Goal: Task Accomplishment & Management: Manage account settings

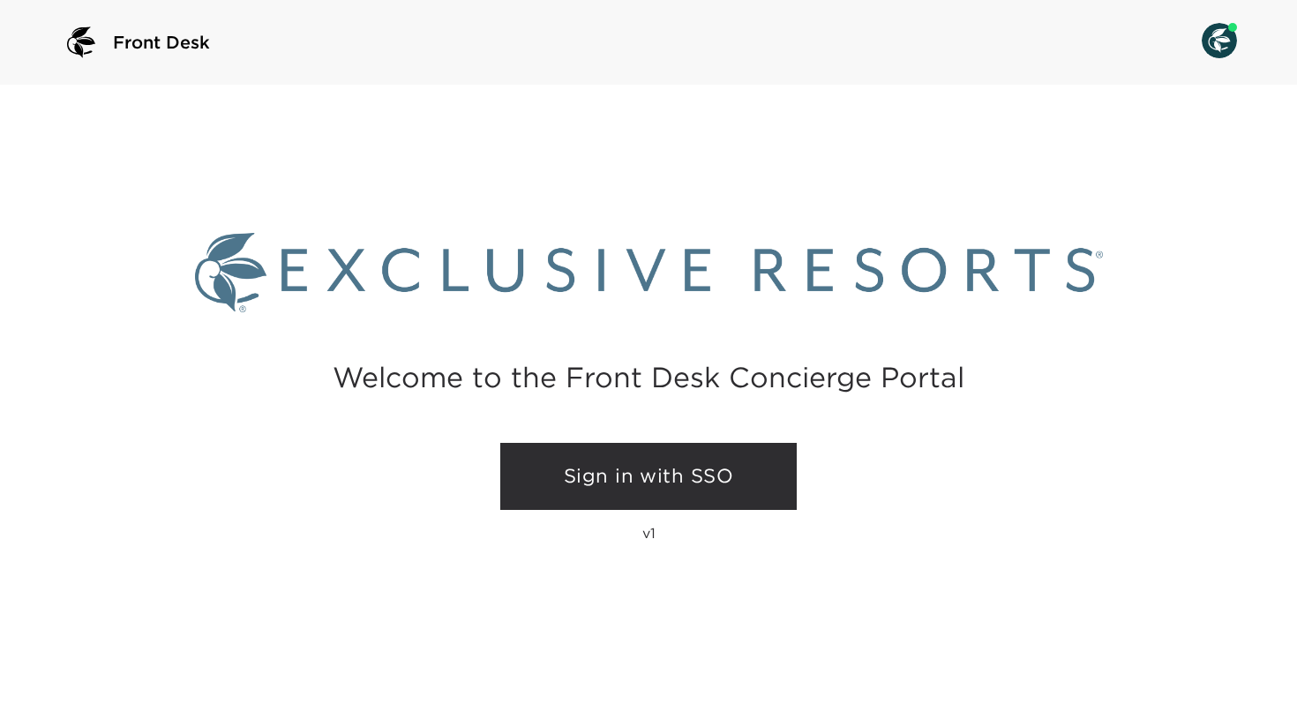
click at [624, 463] on link "Sign in with SSO" at bounding box center [648, 476] width 296 height 67
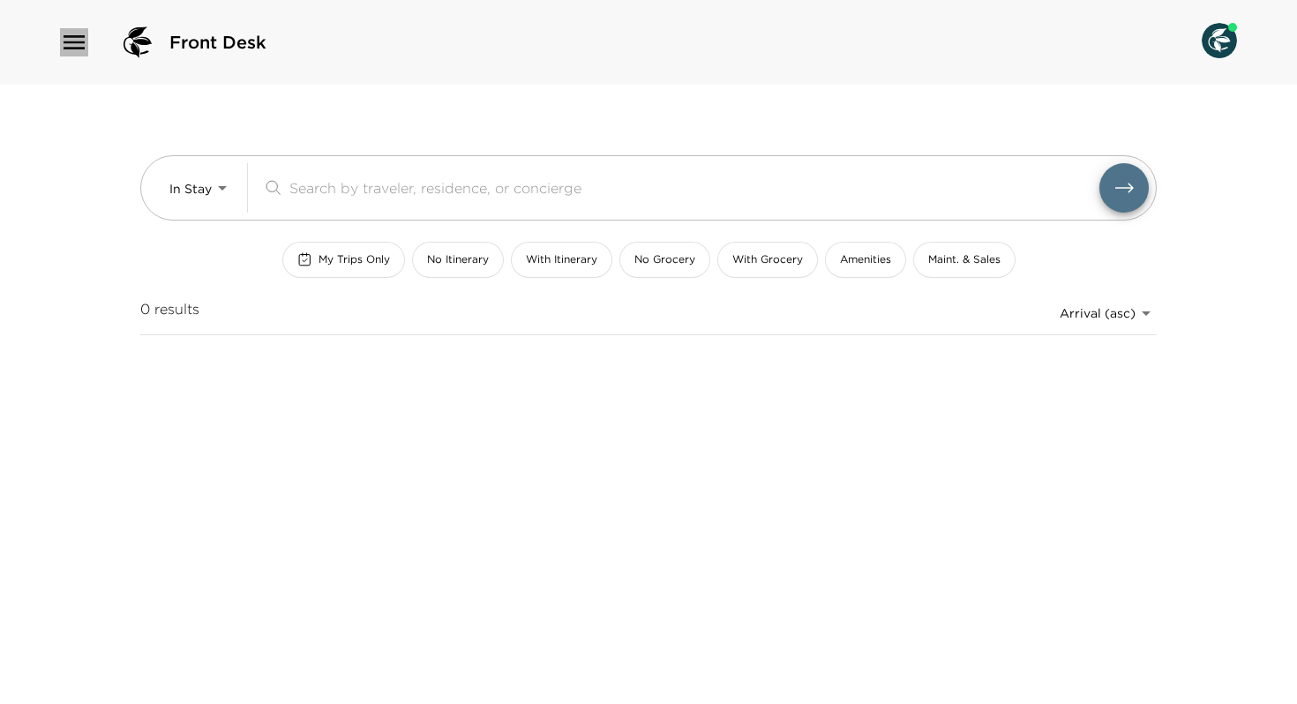
click at [81, 34] on icon "button" at bounding box center [74, 42] width 28 height 28
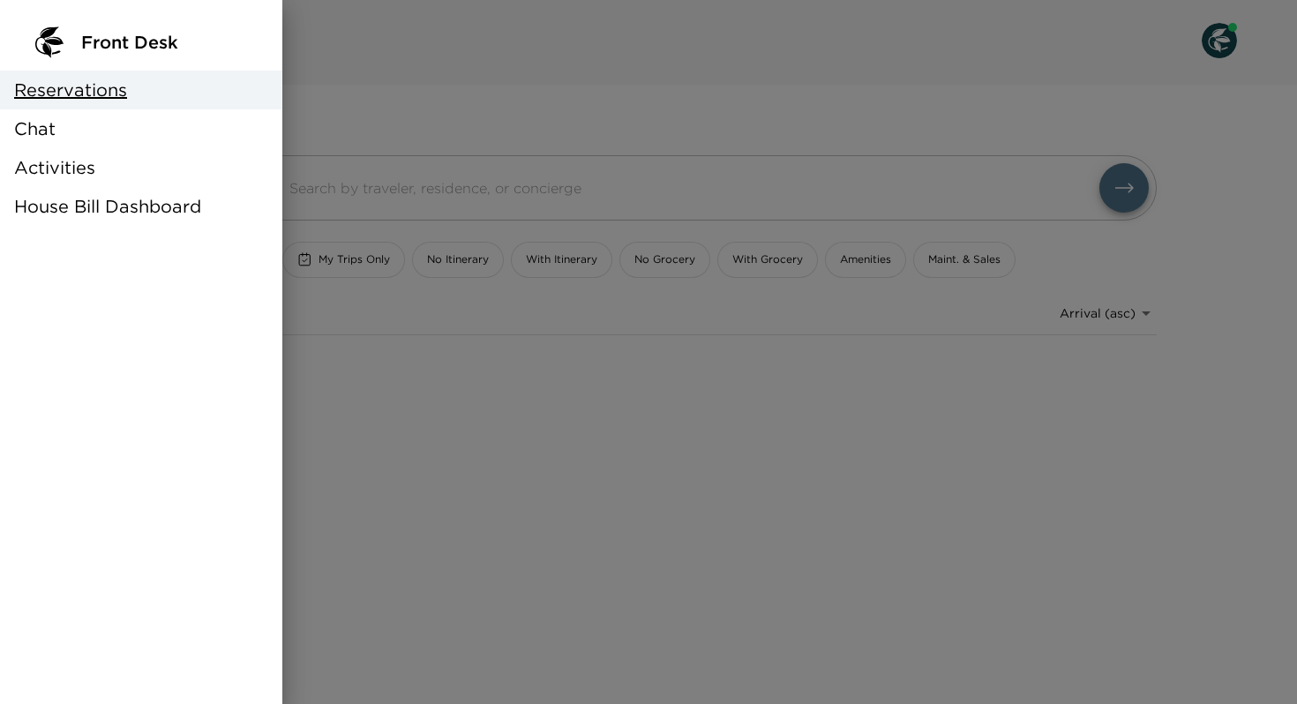
click at [82, 206] on span "House Bill Dashboard" at bounding box center [107, 206] width 187 height 25
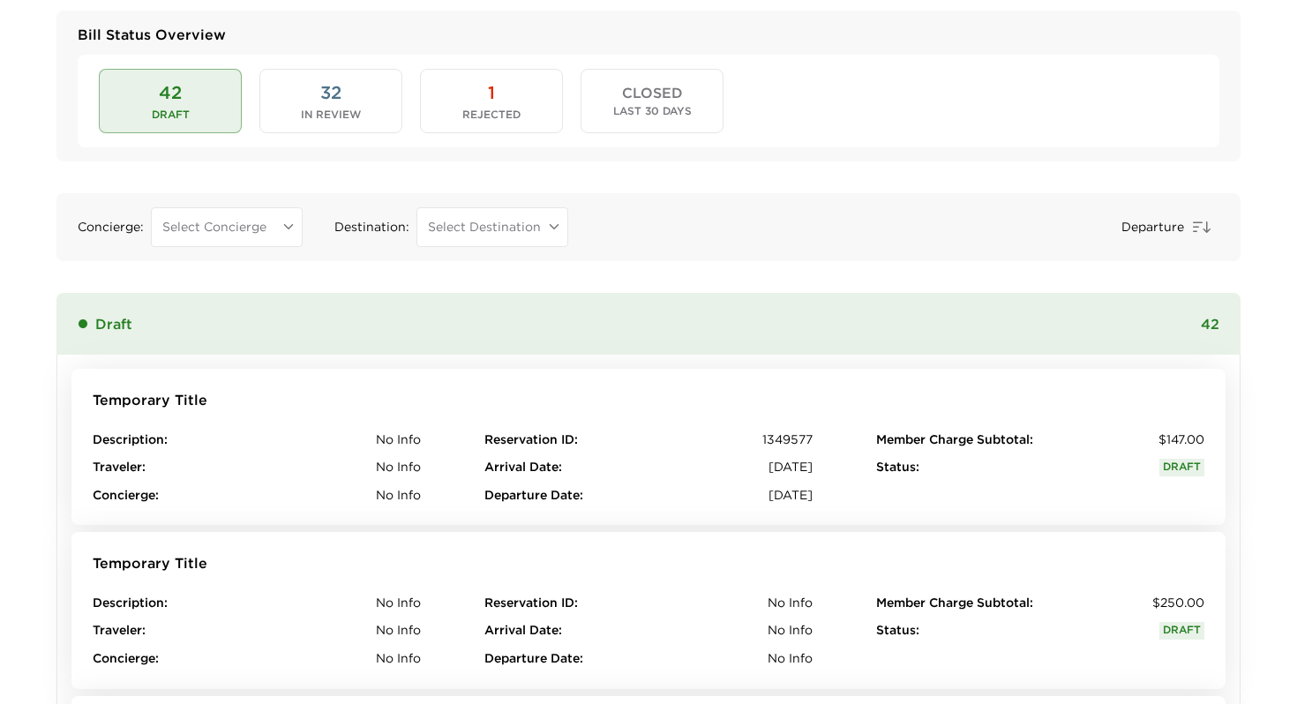
scroll to position [88, 0]
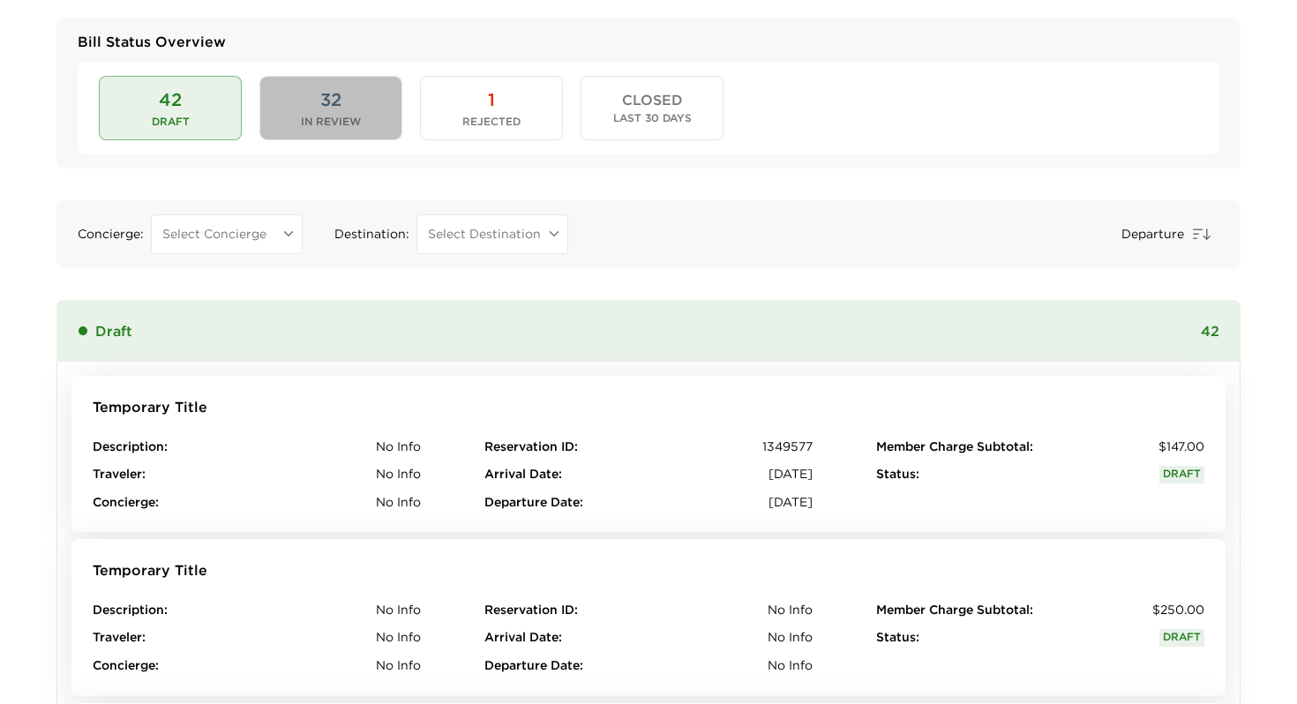
click at [349, 101] on button "32 In Review" at bounding box center [330, 108] width 143 height 64
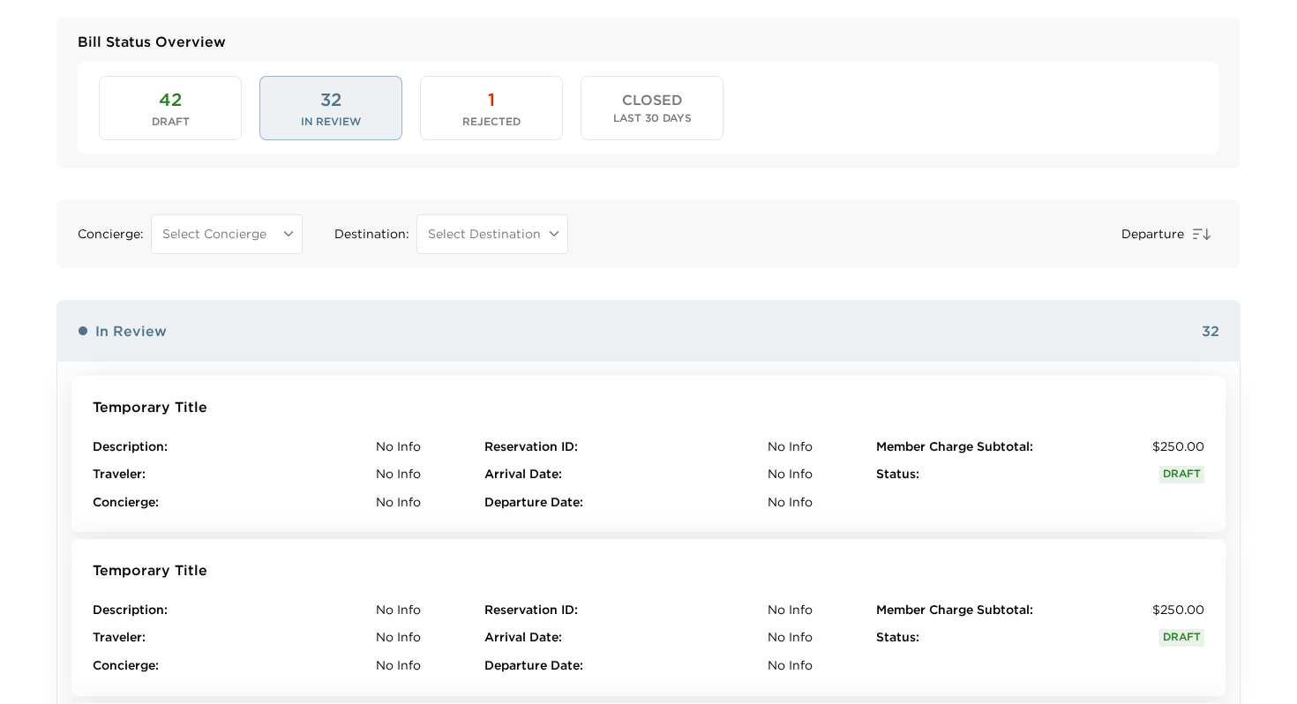
click at [453, 106] on button "1 Rejected" at bounding box center [491, 108] width 143 height 64
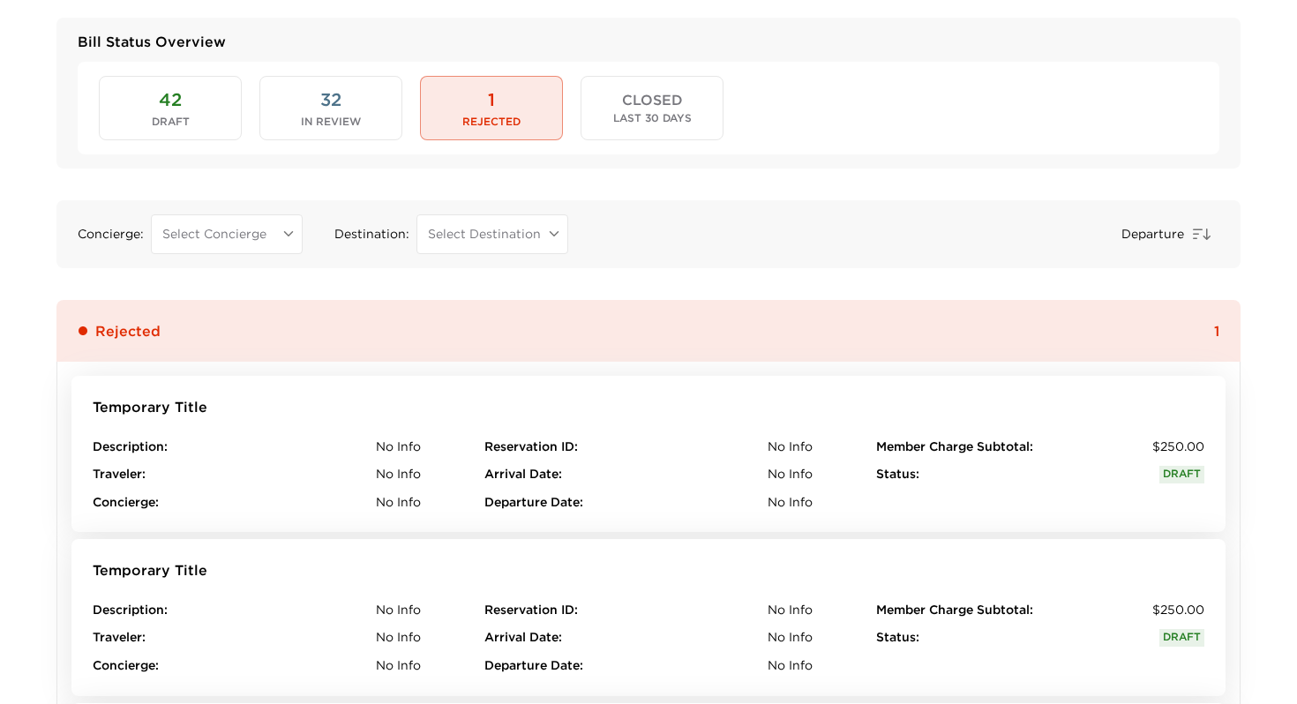
click at [166, 99] on span "42" at bounding box center [170, 99] width 23 height 25
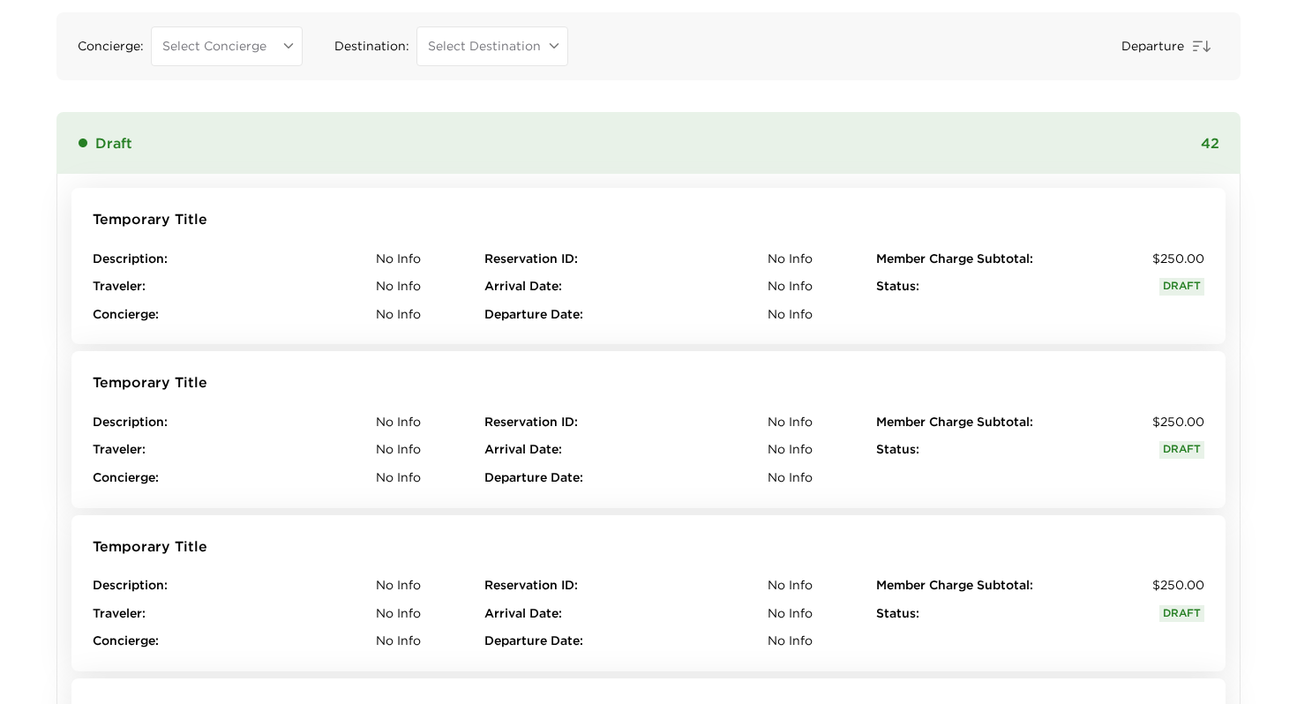
scroll to position [0, 0]
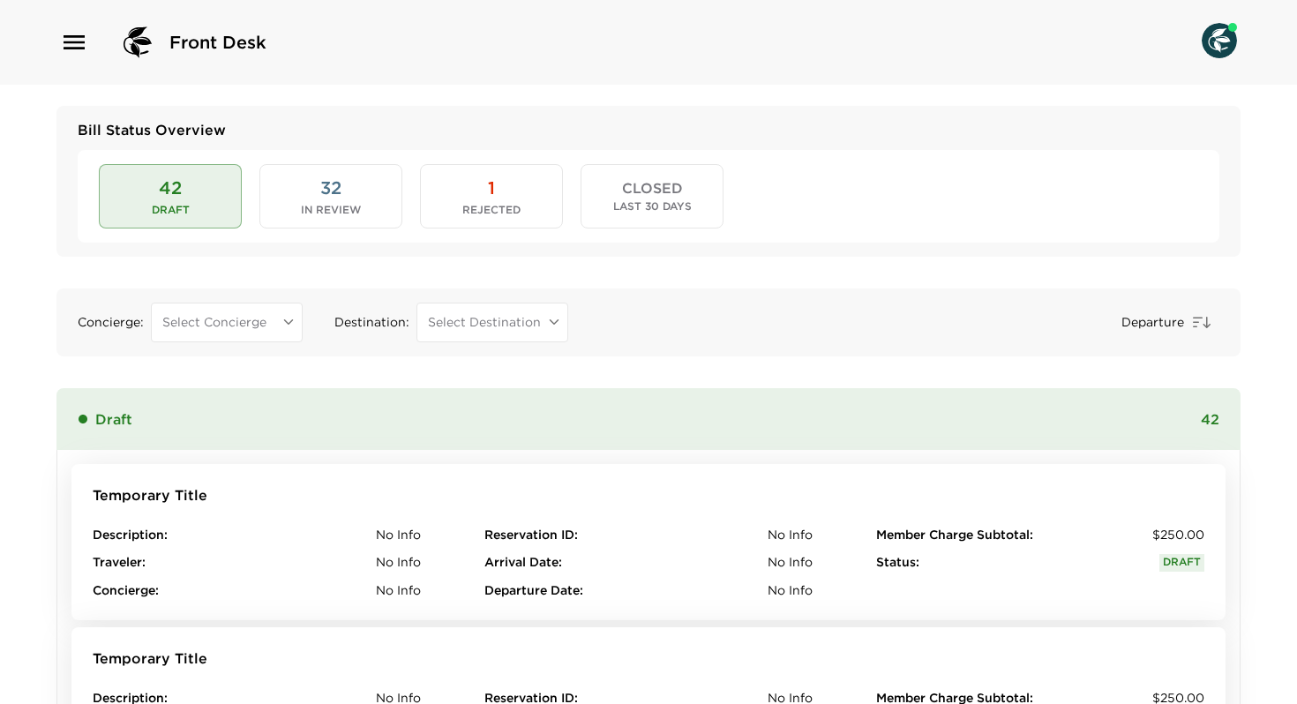
click at [345, 200] on button "32 In Review" at bounding box center [330, 196] width 143 height 64
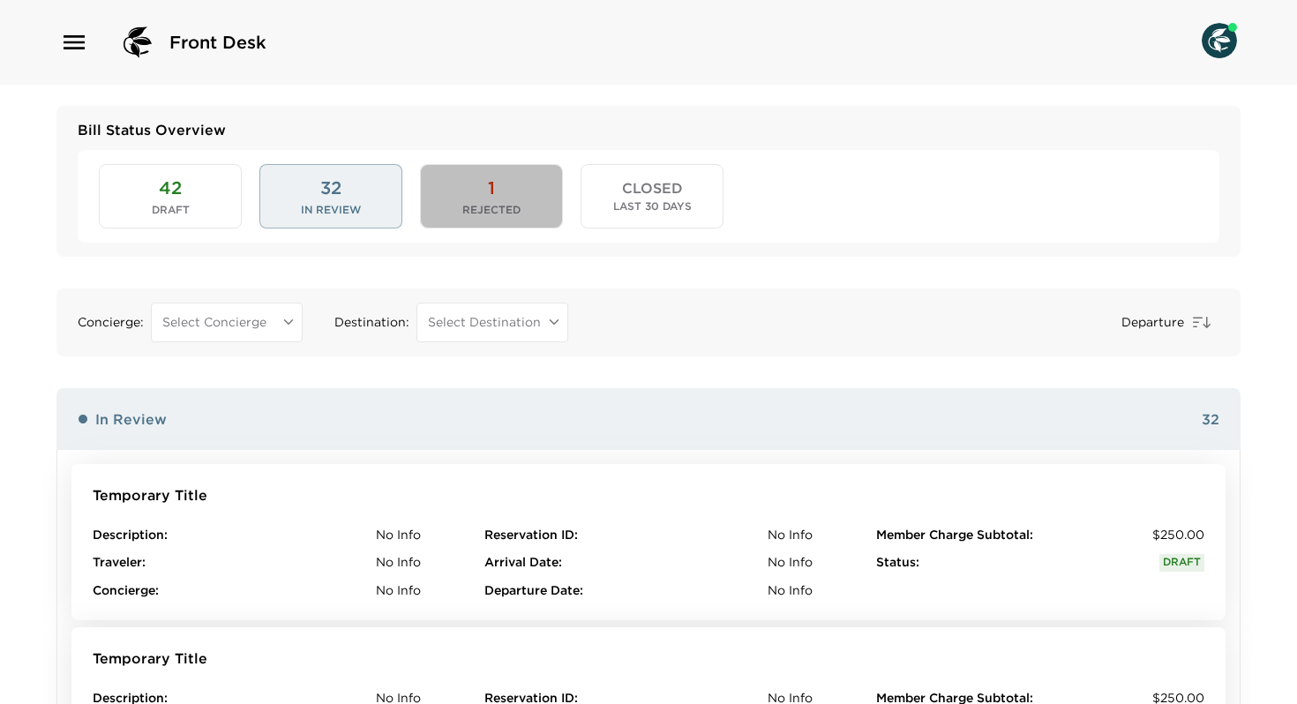
click at [518, 227] on button "1 Rejected" at bounding box center [491, 196] width 143 height 64
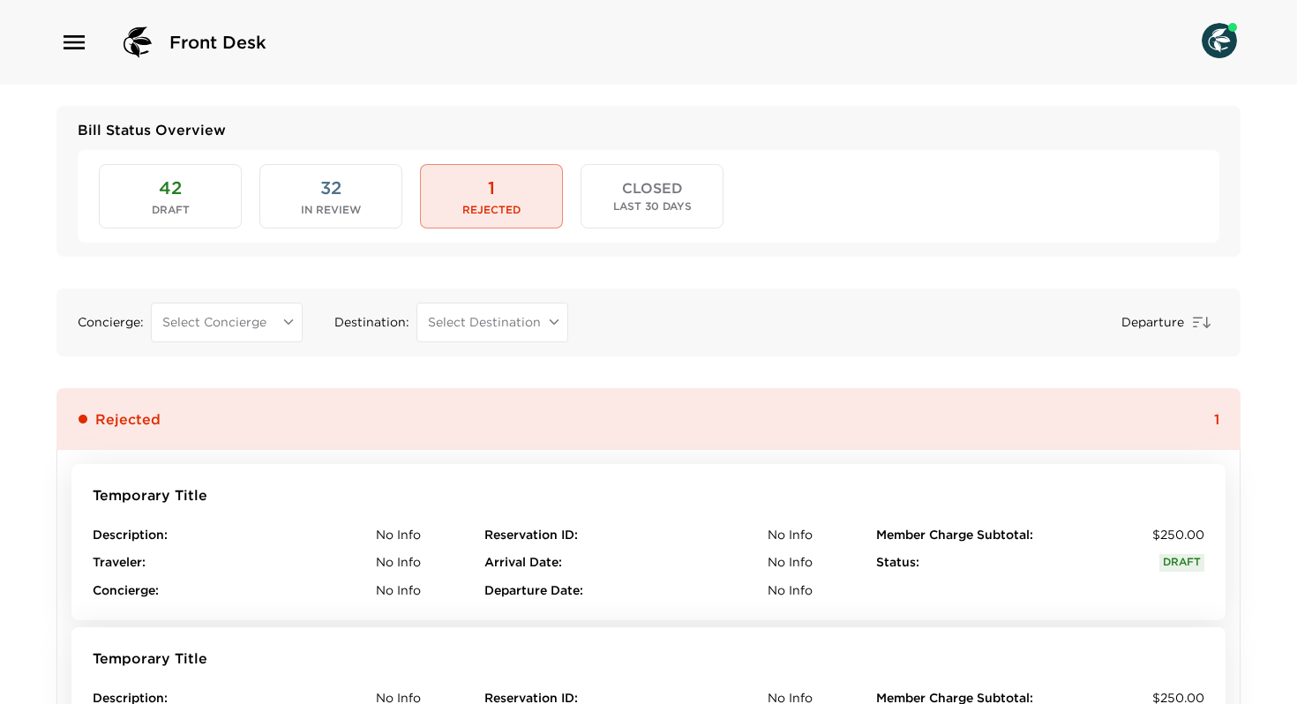
click at [263, 503] on button "Temporary Title Description : No Info Traveler : No Info Concierge : No Info Re…" at bounding box center [648, 542] width 1154 height 156
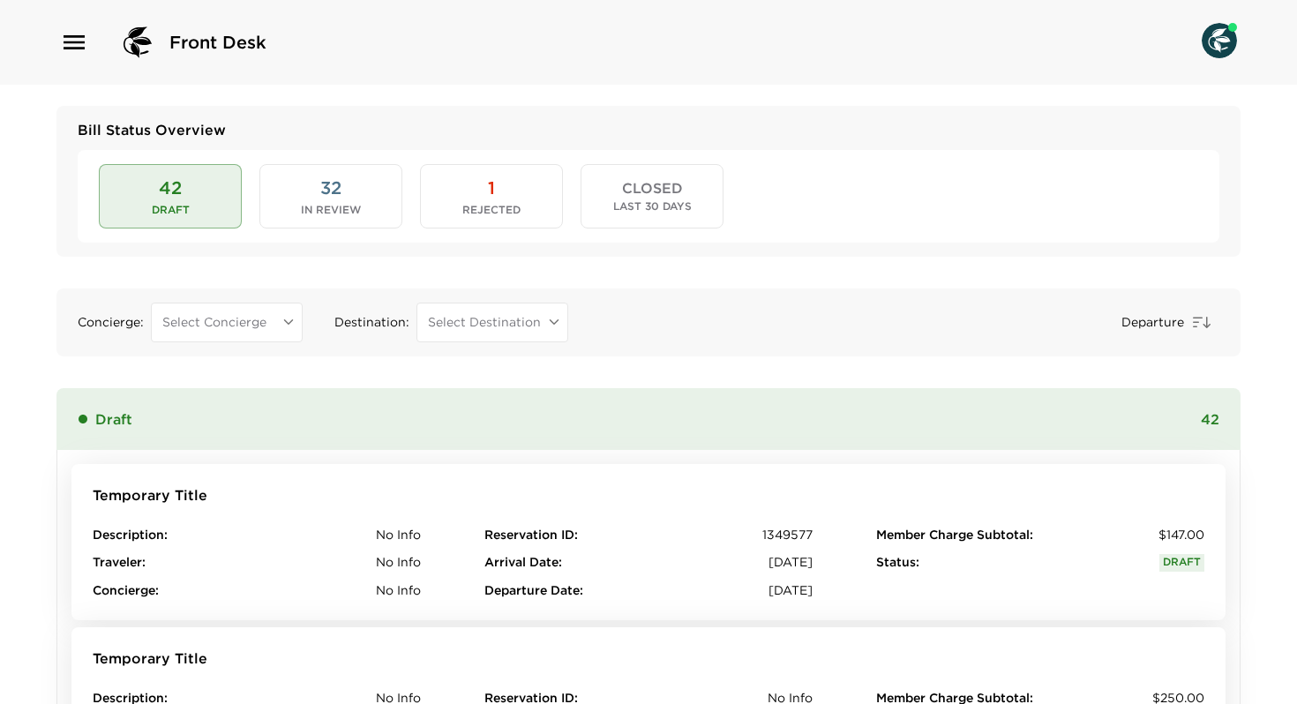
click at [292, 220] on button "32 In Review" at bounding box center [330, 196] width 143 height 64
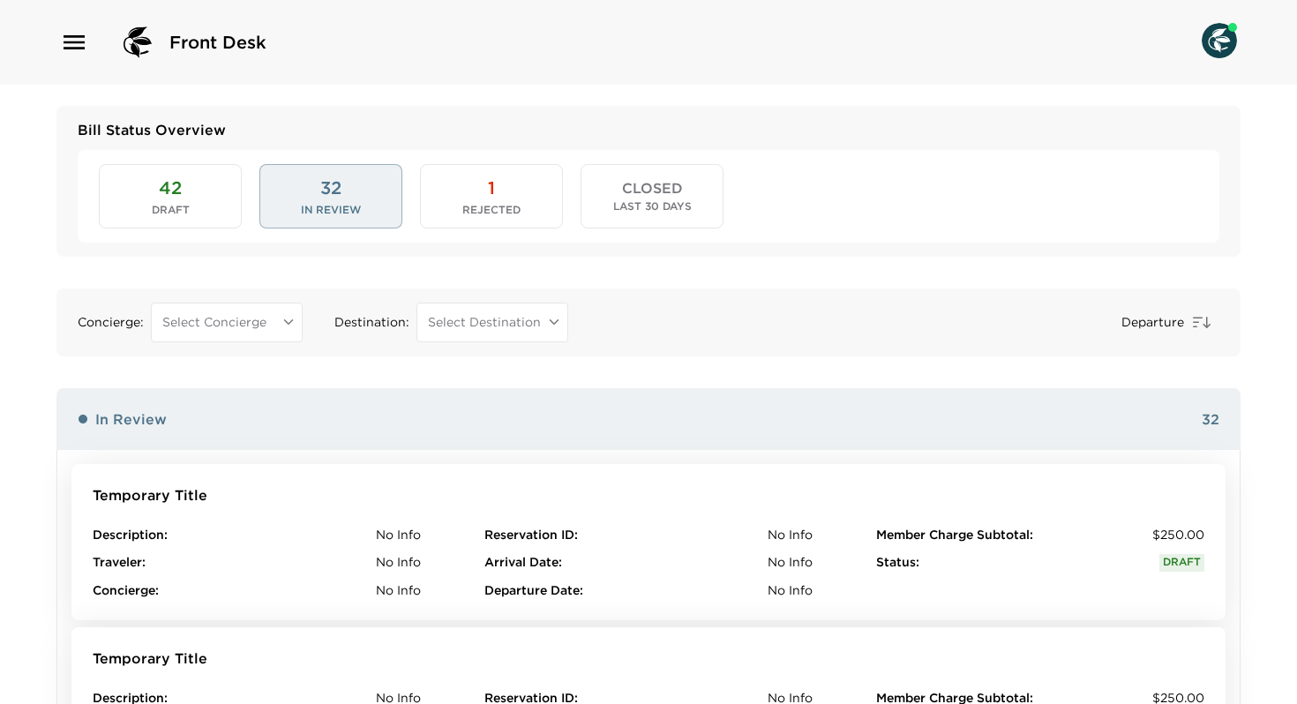
click at [190, 187] on button "42 Draft" at bounding box center [170, 196] width 143 height 64
